Goal: Navigation & Orientation: Find specific page/section

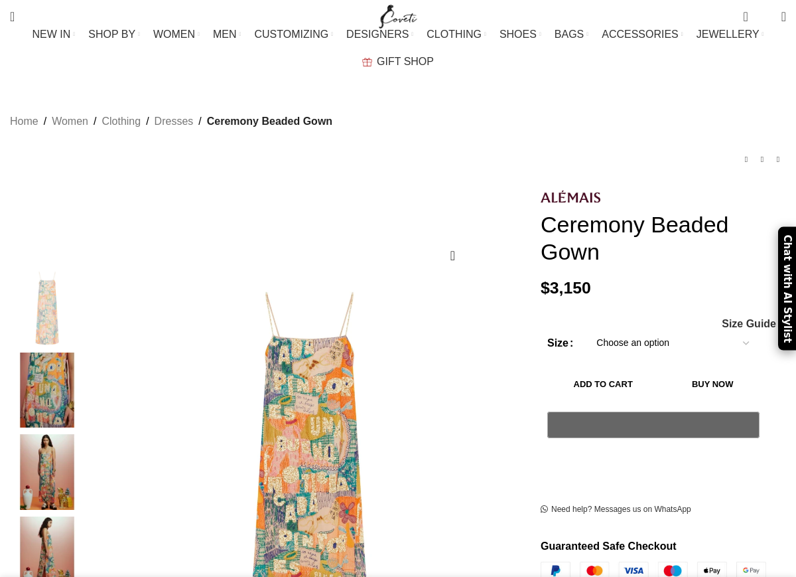
scroll to position [243, 0]
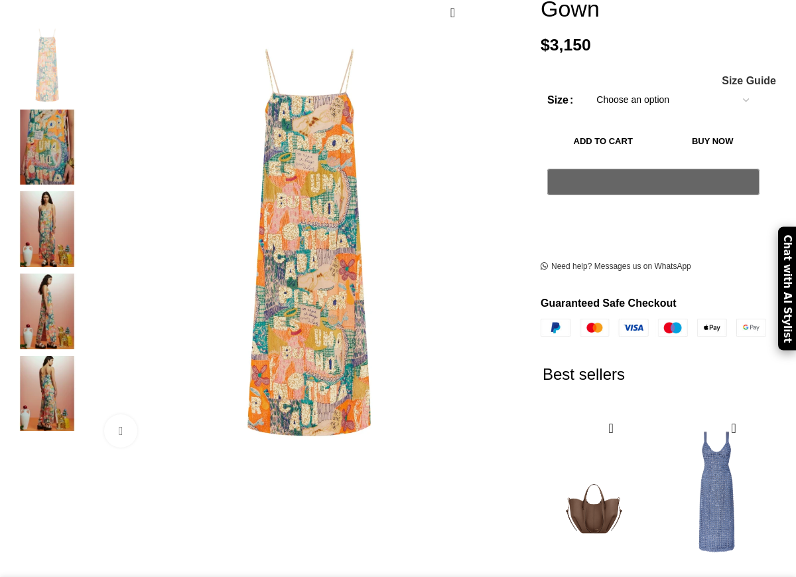
click at [55, 222] on img at bounding box center [47, 229] width 81 height 76
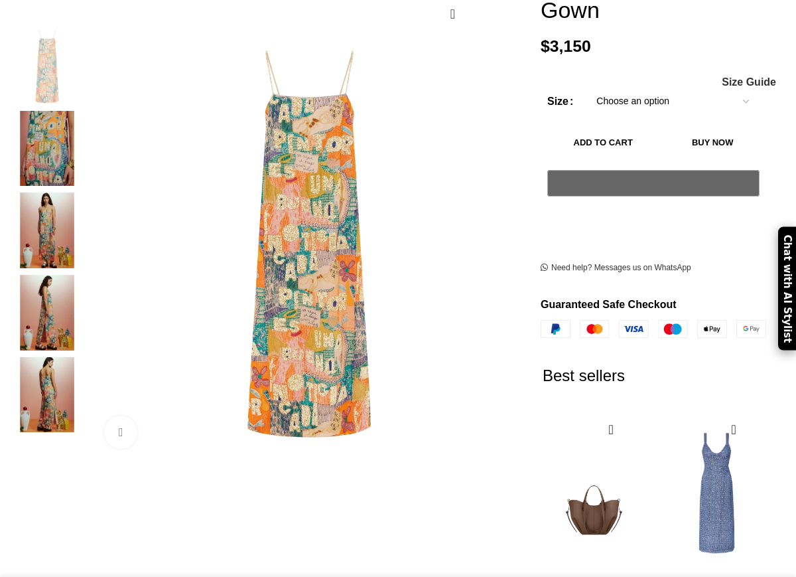
click at [54, 299] on img "4 / 5" at bounding box center [47, 313] width 81 height 76
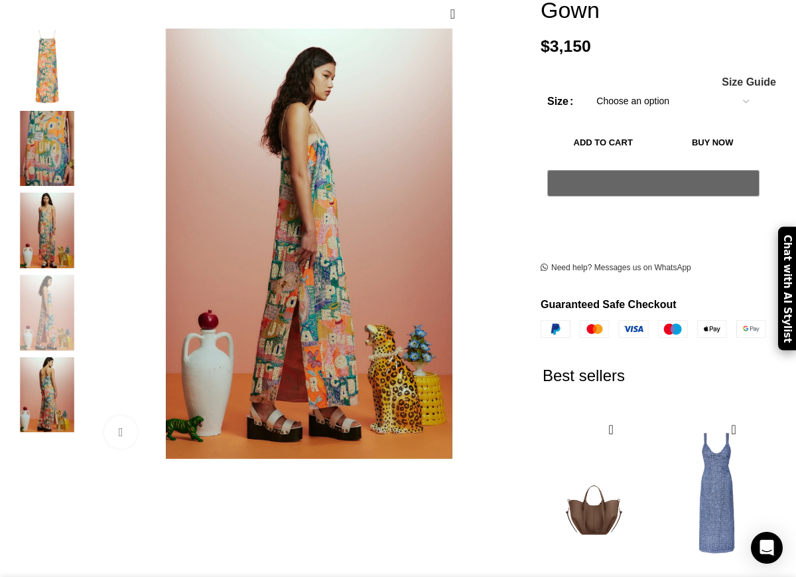
click at [58, 385] on img "5 / 5" at bounding box center [47, 395] width 81 height 76
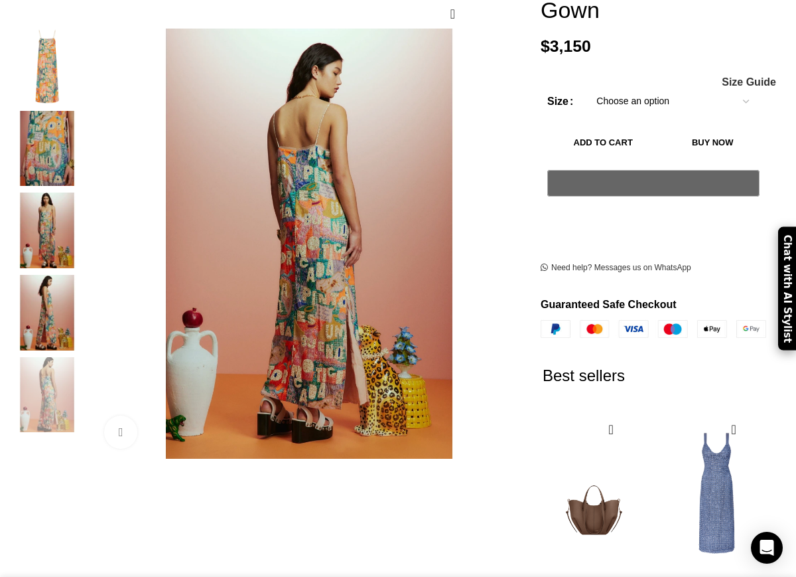
click at [50, 212] on img "3 / 5" at bounding box center [47, 230] width 81 height 76
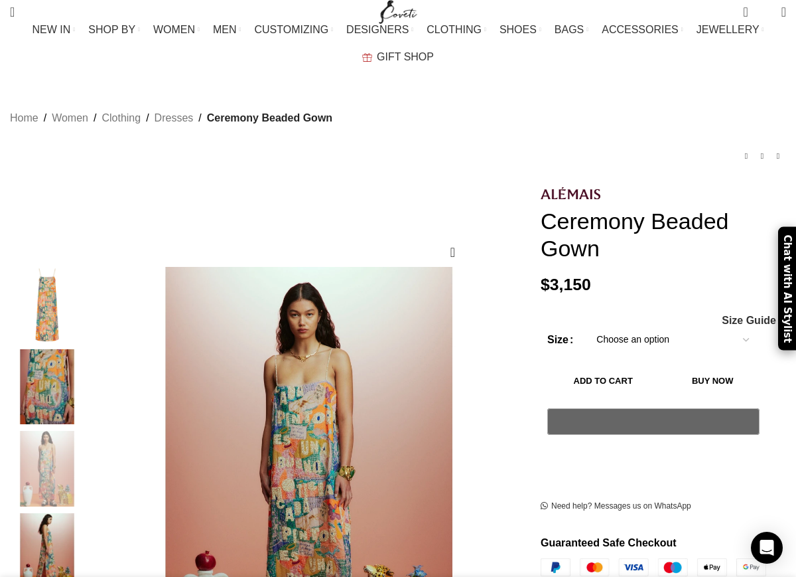
scroll to position [0, 0]
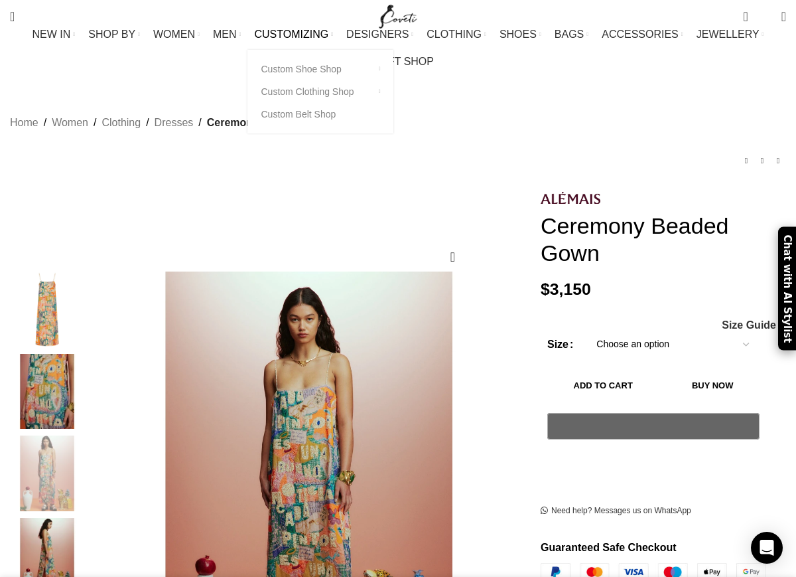
click at [254, 48] on link "CUSTOMIZING" at bounding box center [293, 34] width 79 height 27
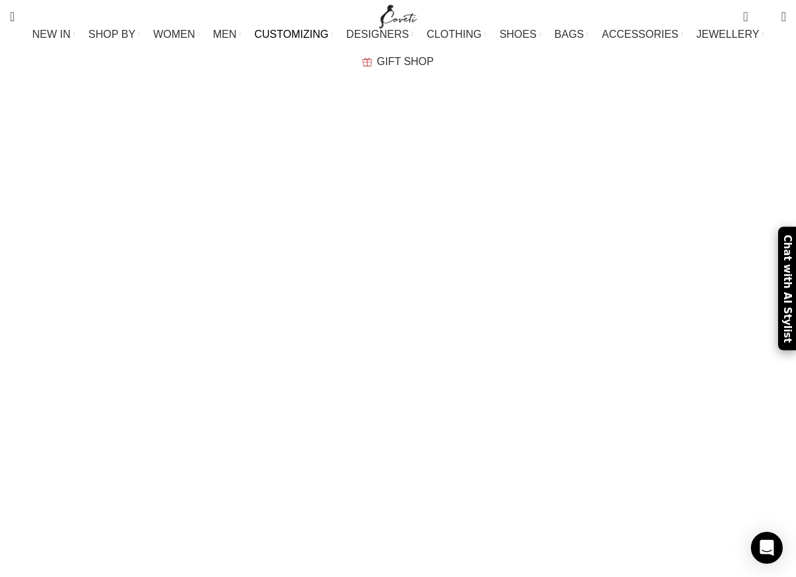
click at [411, 13] on img "Site logo" at bounding box center [398, 16] width 44 height 33
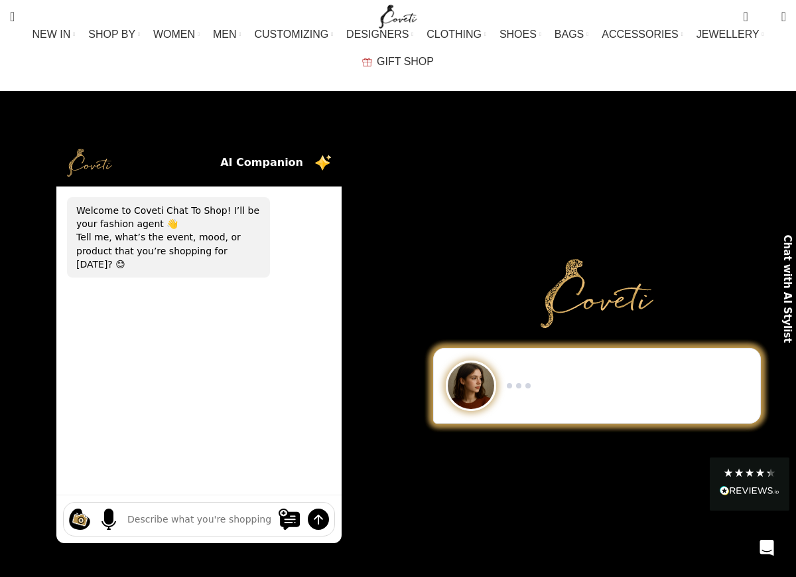
drag, startPoint x: 506, startPoint y: 7, endPoint x: -1, endPoint y: -1, distance: 506.2
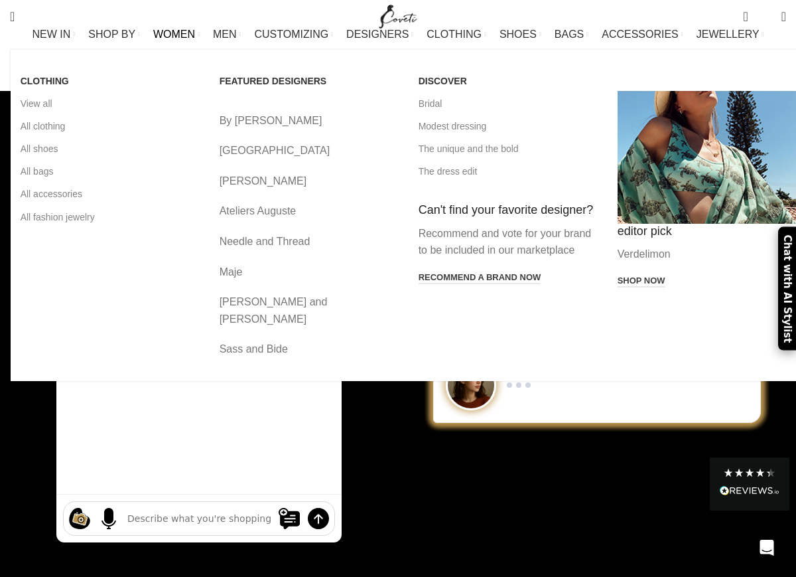
click at [272, 247] on link "Needle and Thread" at bounding box center [309, 241] width 179 height 17
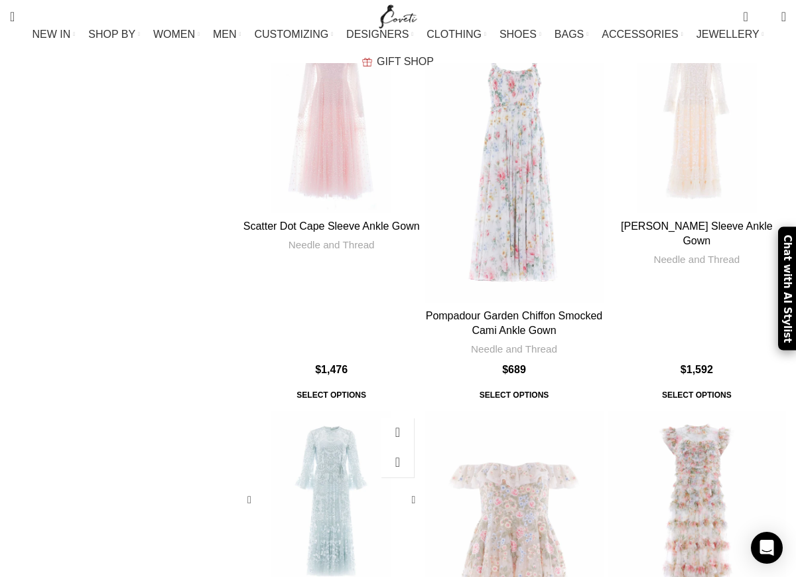
scroll to position [1197, 0]
